Goal: Transaction & Acquisition: Obtain resource

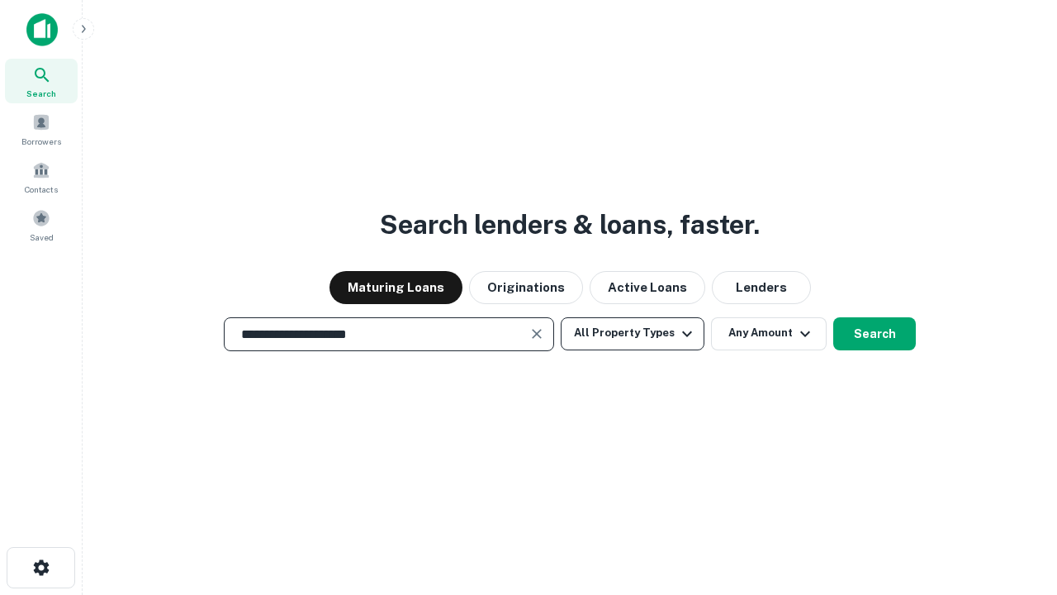
type input "**********"
click at [633, 333] on button "All Property Types" at bounding box center [633, 333] width 144 height 33
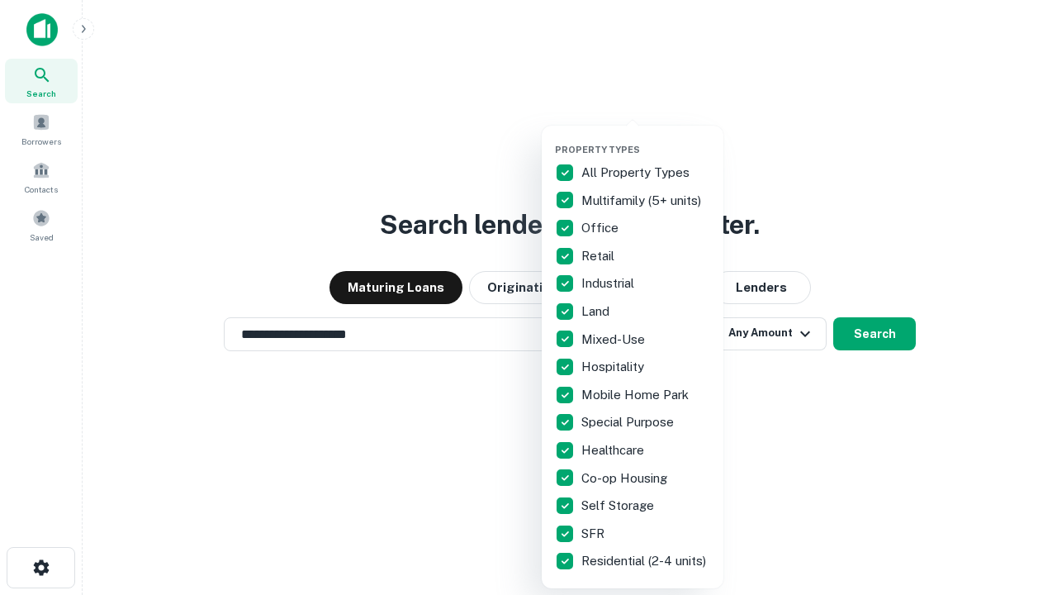
click at [646, 139] on button "button" at bounding box center [646, 139] width 182 height 1
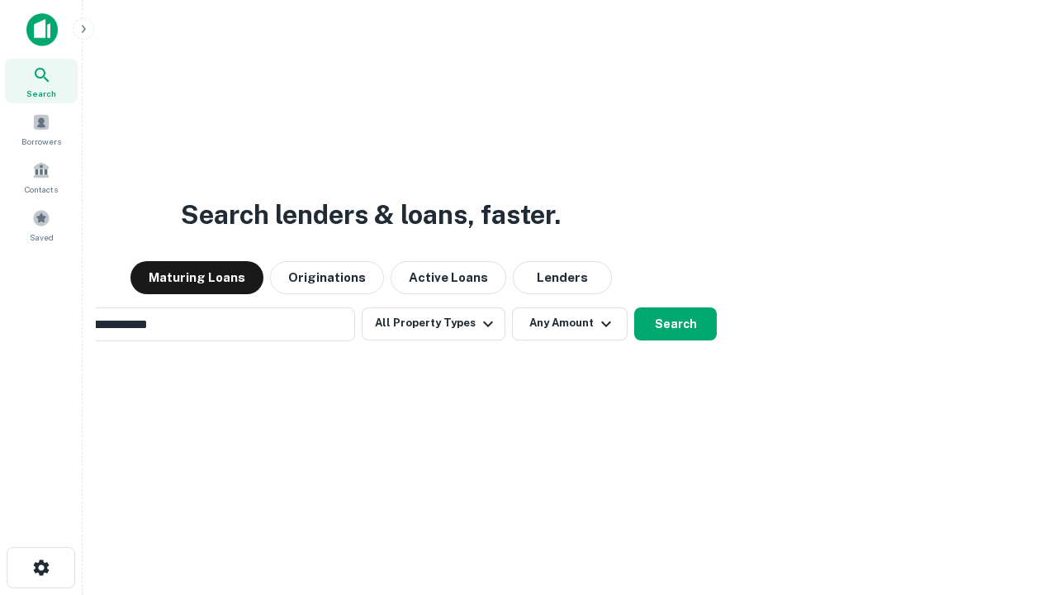
scroll to position [26, 0]
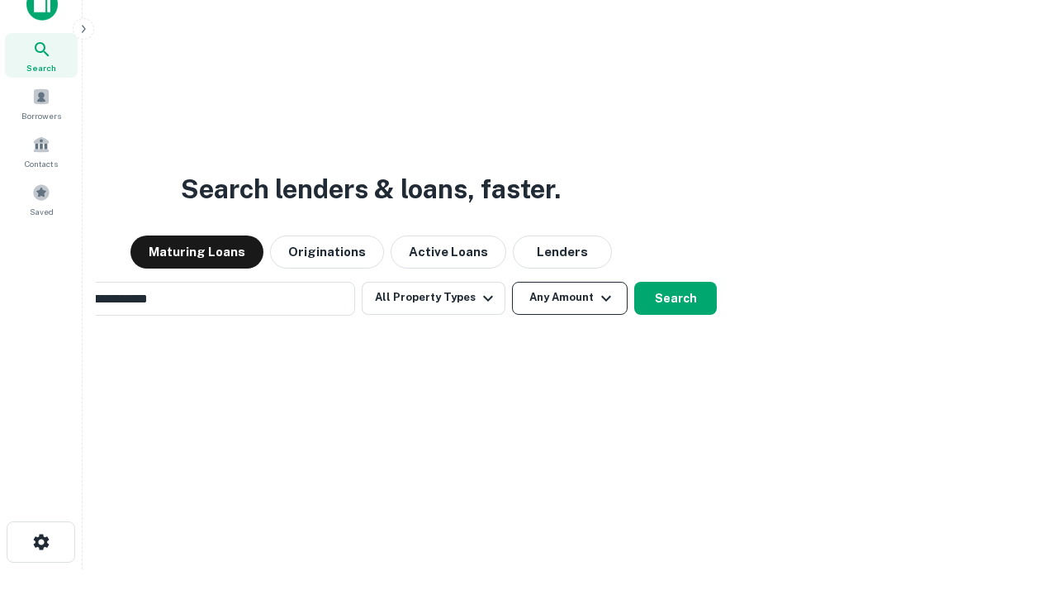
click at [512, 282] on button "Any Amount" at bounding box center [570, 298] width 116 height 33
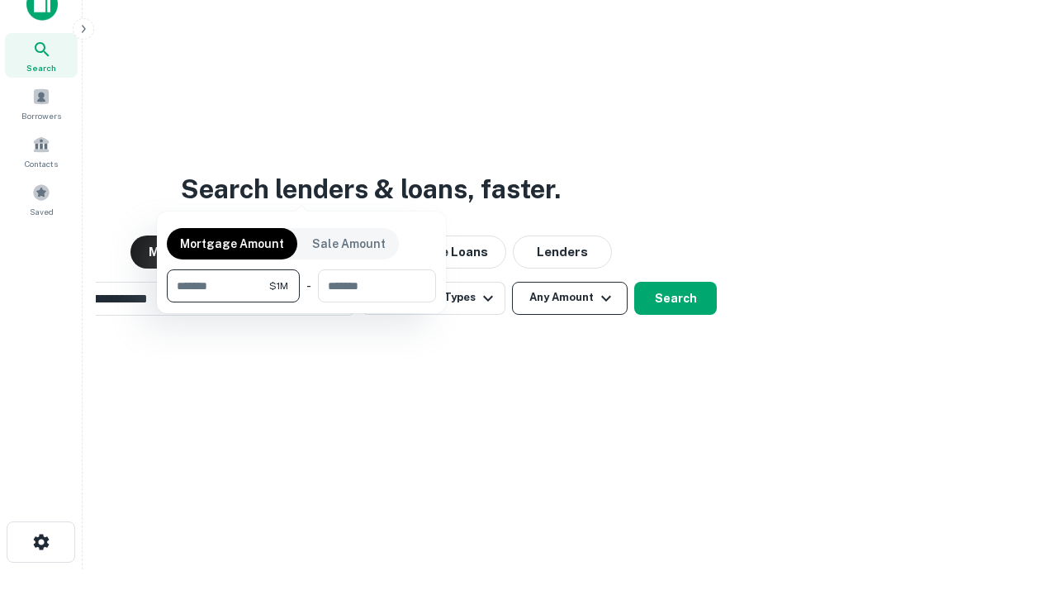
scroll to position [26, 0]
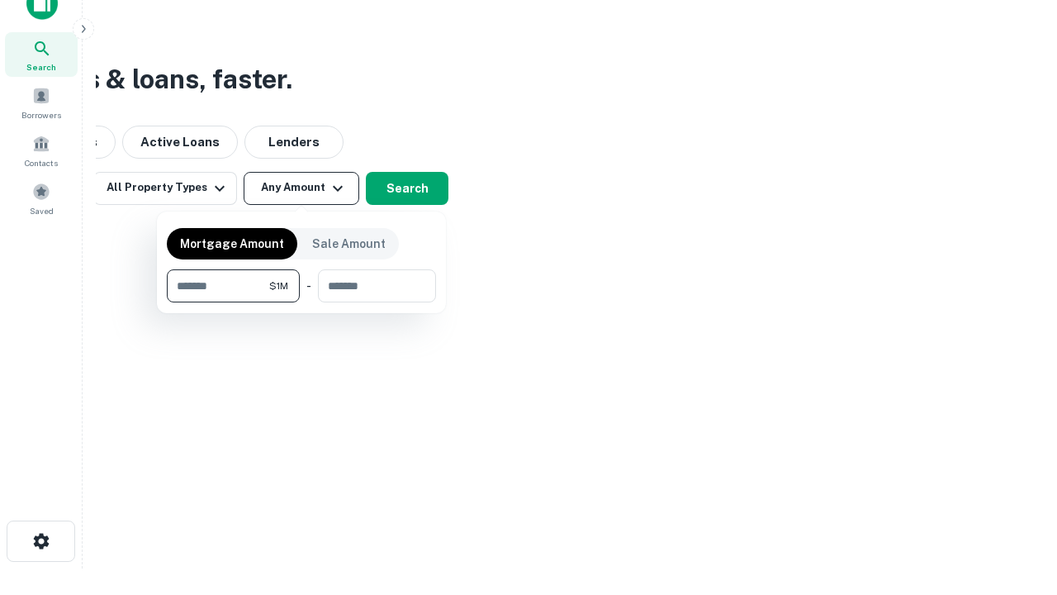
type input "*******"
click at [302, 302] on button "button" at bounding box center [301, 302] width 269 height 1
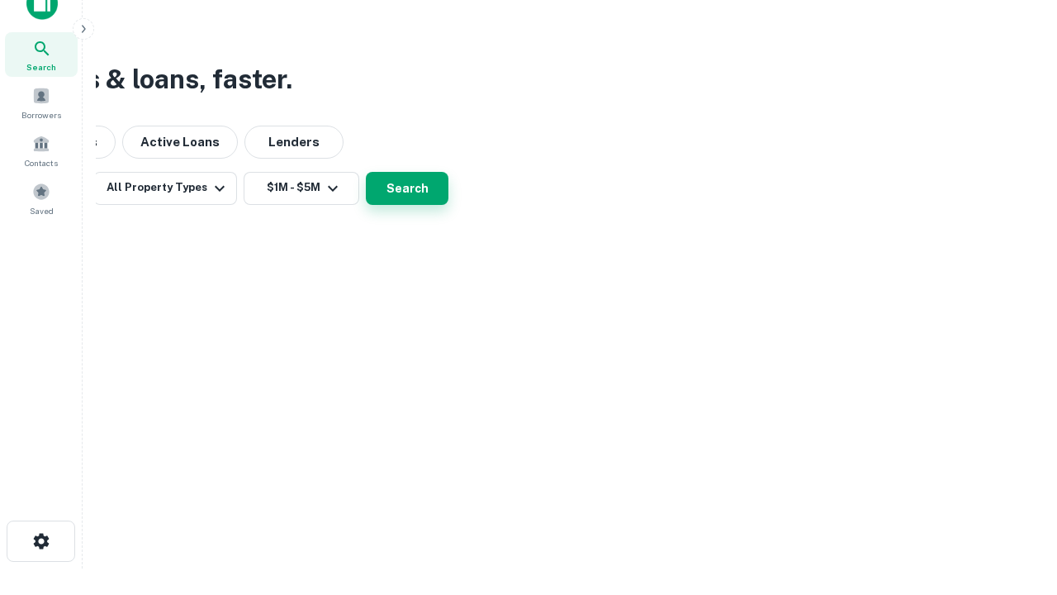
click at [449, 205] on button "Search" at bounding box center [407, 188] width 83 height 33
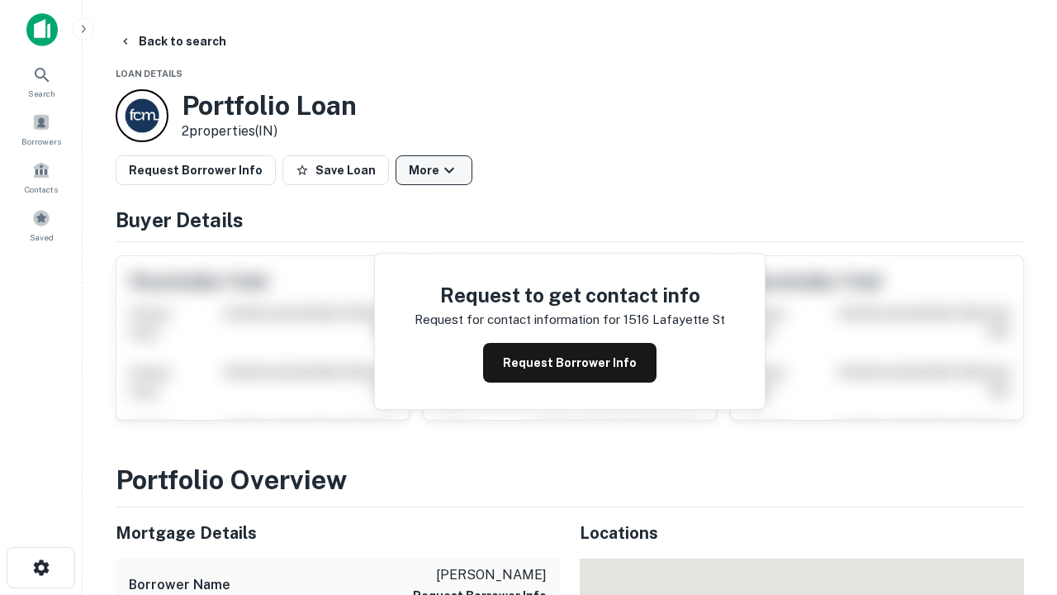
click at [434, 170] on button "More" at bounding box center [434, 170] width 77 height 30
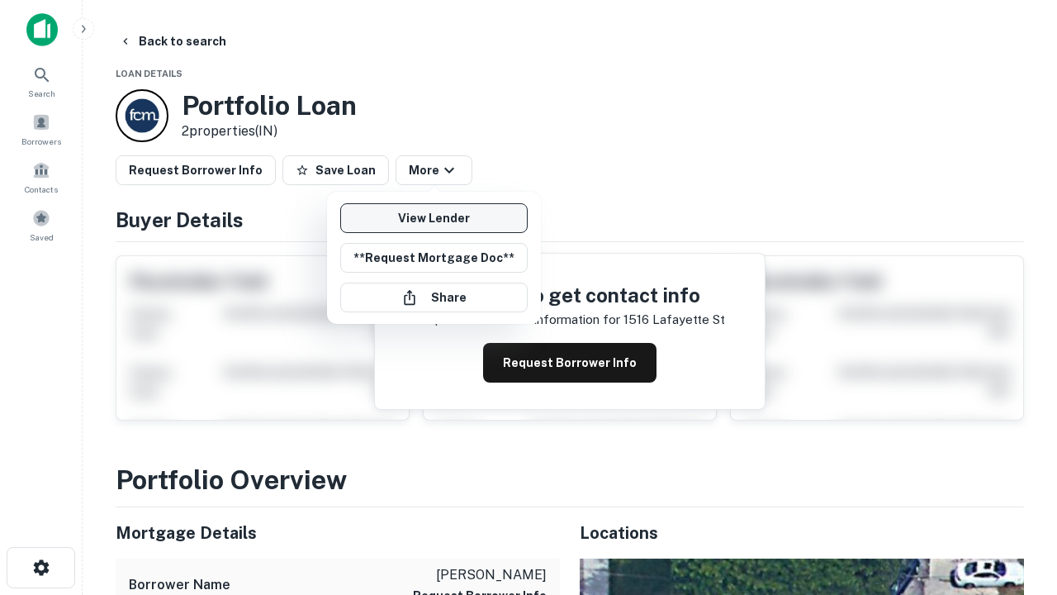
click at [434, 218] on link "View Lender" at bounding box center [434, 218] width 188 height 30
